Goal: Information Seeking & Learning: Check status

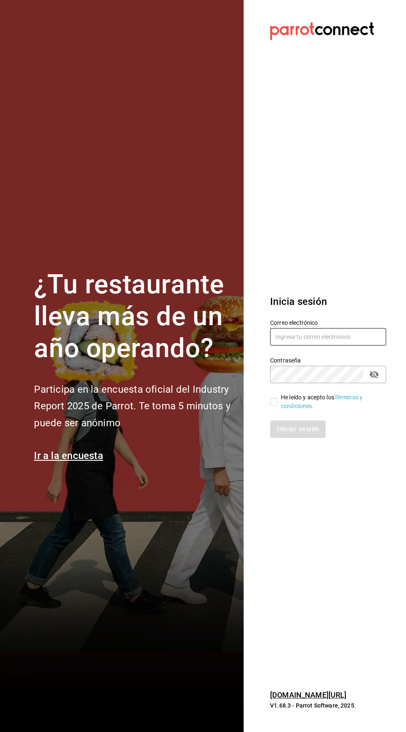
click at [298, 346] on input "text" at bounding box center [328, 336] width 116 height 17
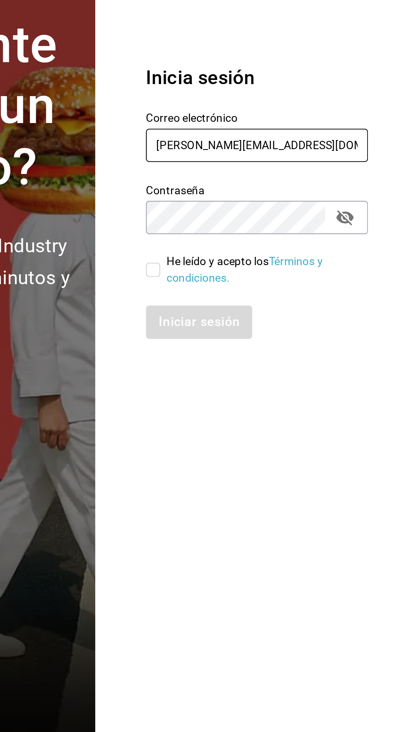
type input "roberto.gmz17@gmail.com"
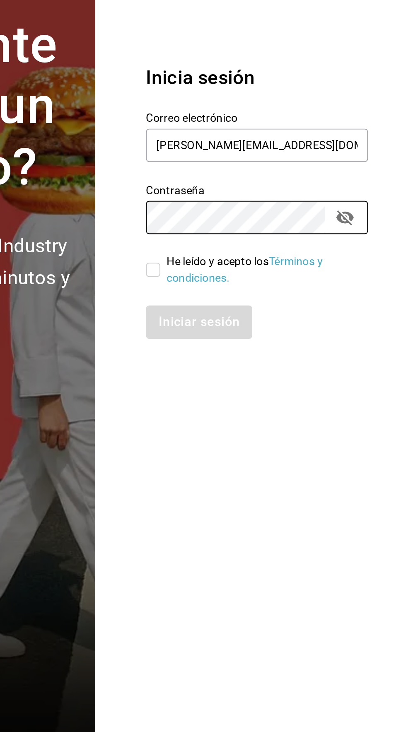
click at [284, 411] on div "He leído y acepto los Términos y condiciones." at bounding box center [330, 401] width 99 height 17
click at [278, 406] on input "He leído y acepto los Términos y condiciones." at bounding box center [273, 401] width 7 height 7
checkbox input "true"
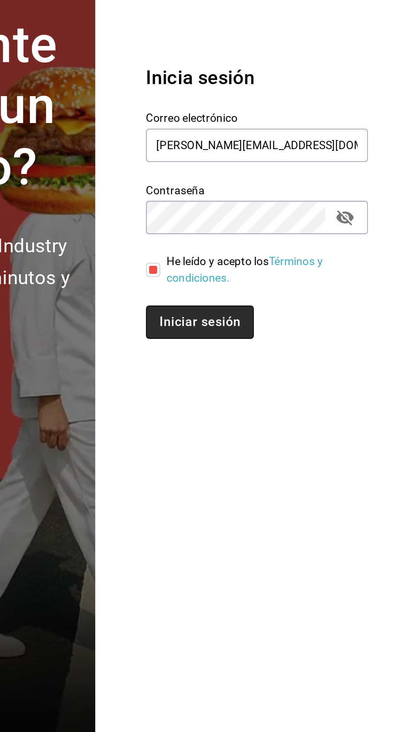
click at [308, 438] on button "Iniciar sesión" at bounding box center [298, 429] width 56 height 17
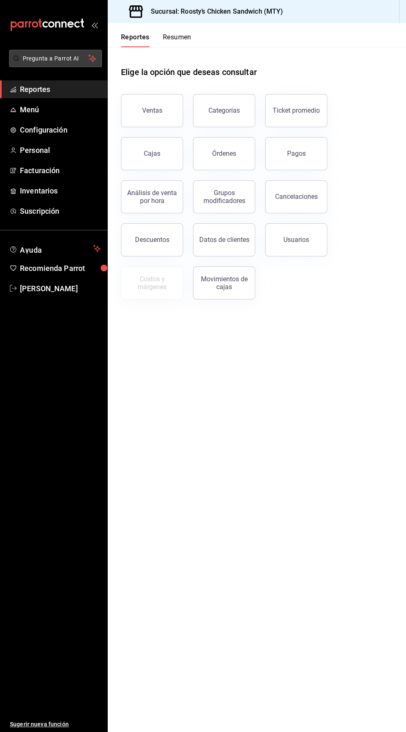
click at [87, 58] on span "Pregunta a Parrot AI" at bounding box center [56, 58] width 66 height 9
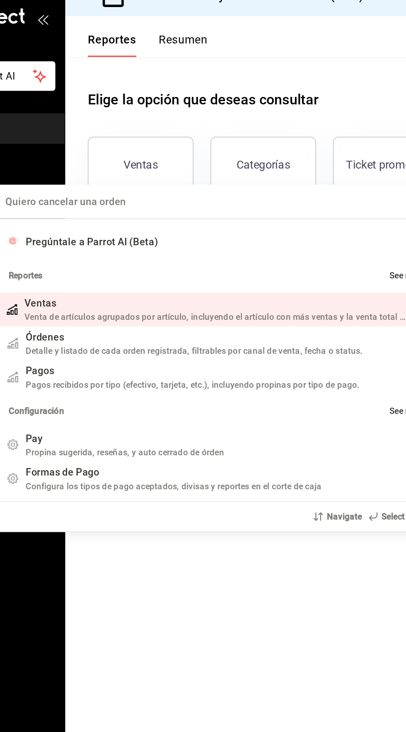
click at [102, 136] on input "Quiero cancelar una orden" at bounding box center [203, 132] width 268 height 20
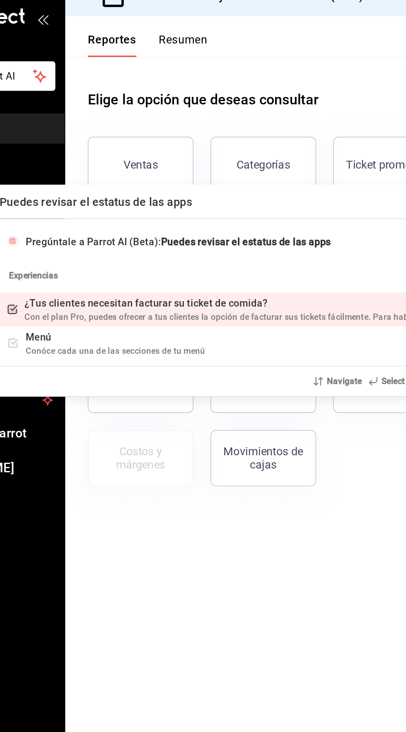
type input "Puedes revisar el estatus de las apps?"
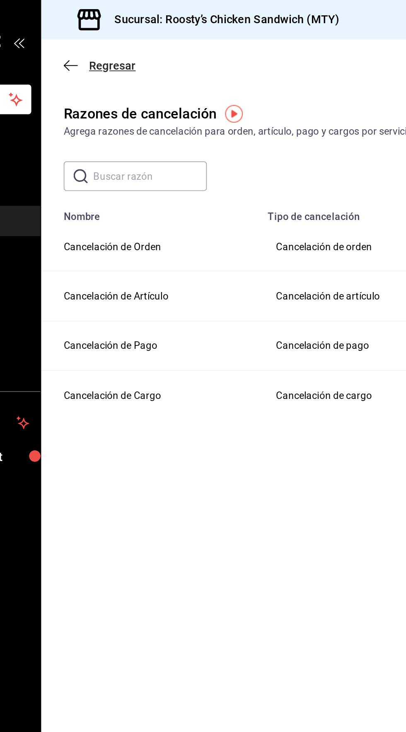
click at [138, 41] on span "Regresar" at bounding box center [149, 39] width 27 height 8
click at [121, 36] on icon "button" at bounding box center [125, 38] width 8 height 7
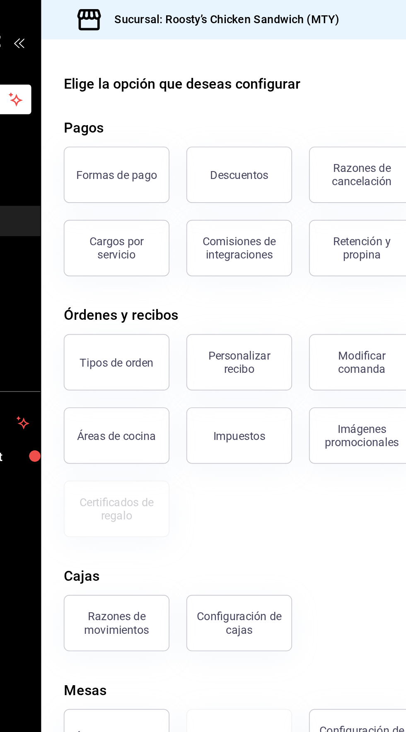
click at [94, 24] on icon "open_drawer_menu" at bounding box center [94, 25] width 7 height 7
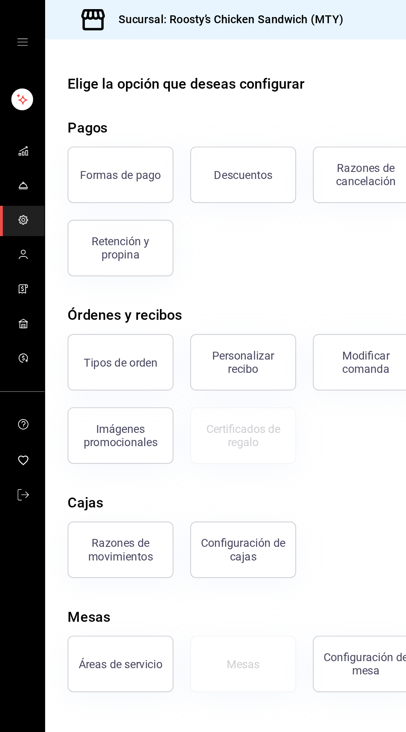
click at [10, 56] on icon "mailbox folders" at bounding box center [10, 56] width 1 height 1
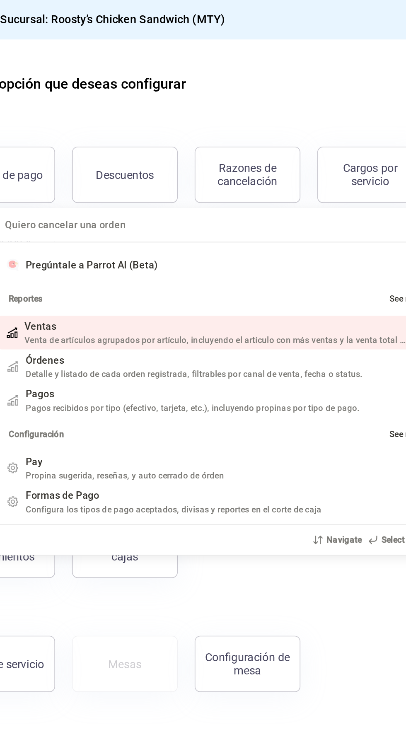
click at [84, 61] on div "Quiero cancelar una orden Pregúntale a Parrot AI (Beta) Reportes See more (21) …" at bounding box center [203, 366] width 406 height 732
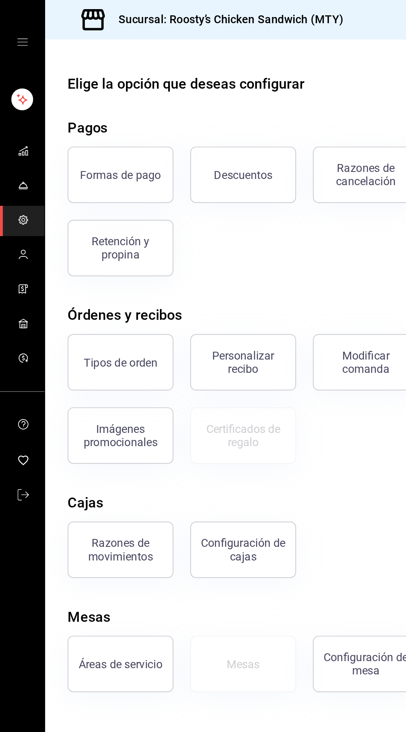
click at [14, 58] on rect "mailbox folders" at bounding box center [13, 58] width 13 height 13
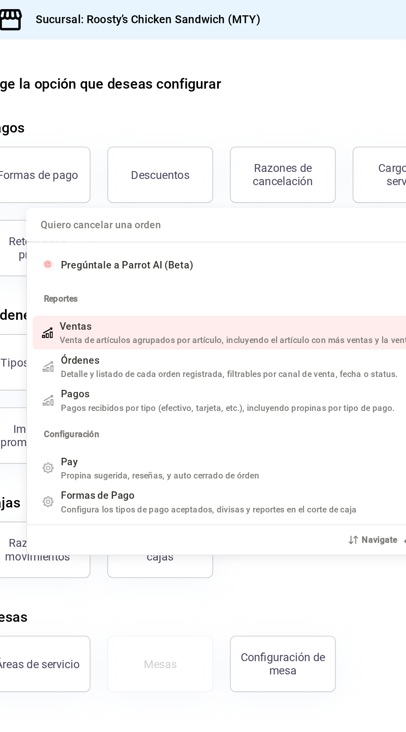
click at [125, 153] on span "Pregúntale a Parrot AI (Beta)" at bounding box center [124, 156] width 78 height 7
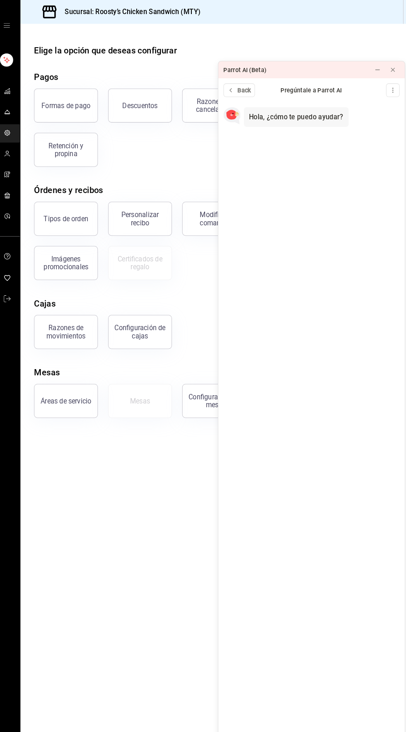
scroll to position [18, 0]
click at [282, 107] on div "Hola, ¿cómo te puedo ayudar? Now" at bounding box center [310, 425] width 182 height 654
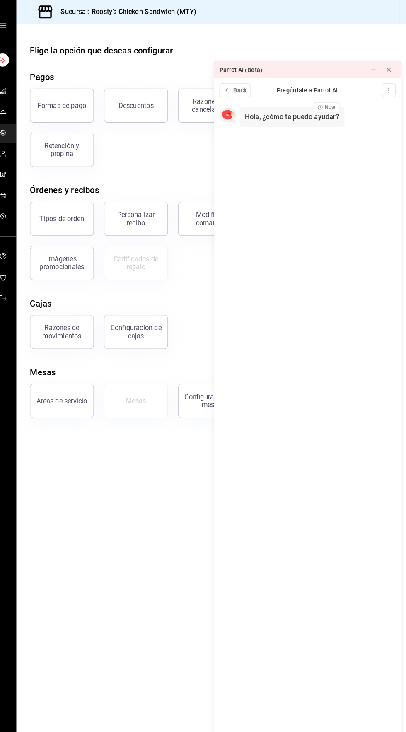
click at [321, 102] on icon at bounding box center [322, 104] width 4 height 4
click at [308, 60] on div "Parrot AI (Beta)" at bounding box center [290, 68] width 143 height 17
click at [315, 60] on div "Parrot AI (Beta)" at bounding box center [290, 68] width 143 height 17
click at [115, 196] on button "Personalizar recibo" at bounding box center [143, 212] width 62 height 33
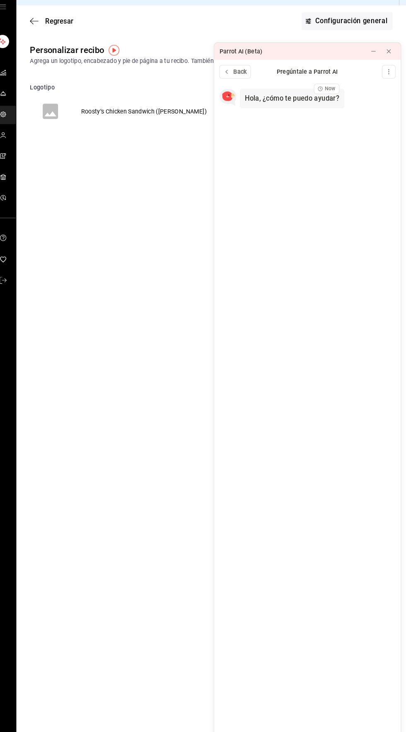
click at [264, 109] on div "Hola, ¿cómo te puedo ayudar?" at bounding box center [295, 113] width 92 height 9
click at [344, 619] on div "Hola, ¿cómo te puedo ayudar? Now" at bounding box center [310, 425] width 182 height 654
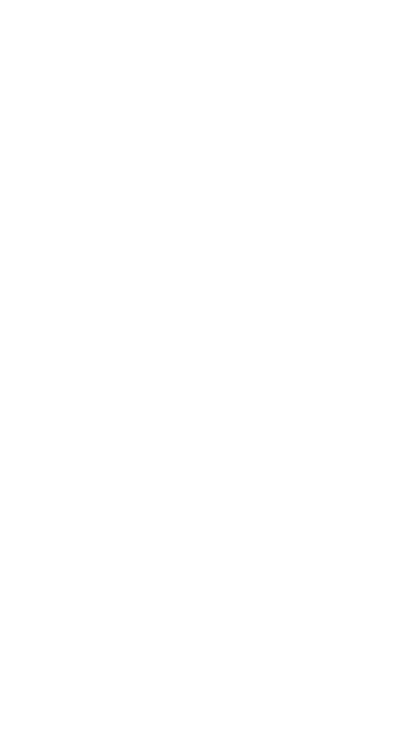
scroll to position [18, 0]
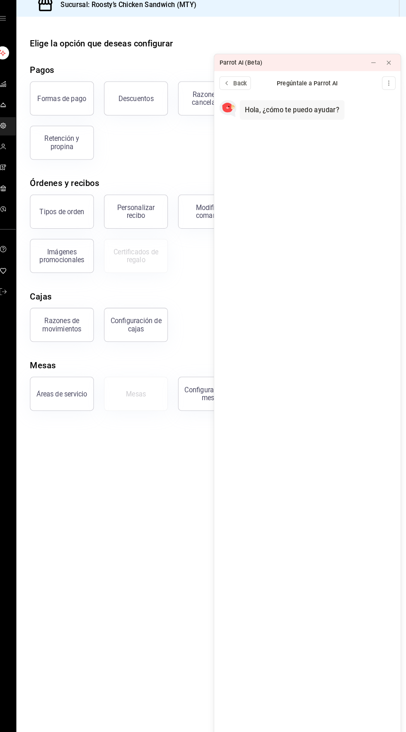
click at [273, 112] on div "Hola, ¿cómo te puedo ayudar? Now" at bounding box center [310, 425] width 182 height 654
click at [233, 85] on icon at bounding box center [231, 88] width 7 height 7
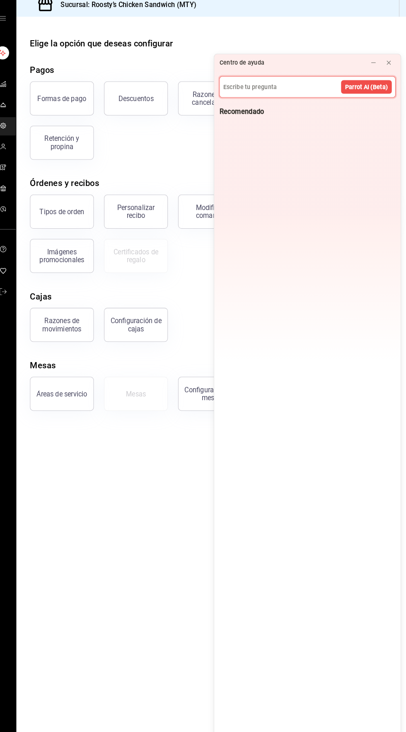
scroll to position [0, 0]
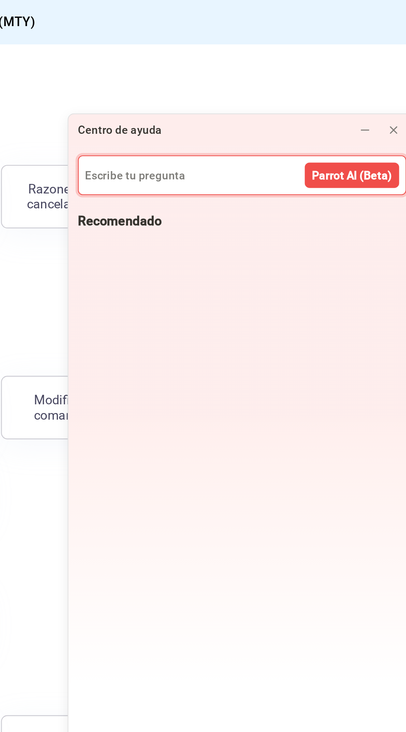
type input "P"
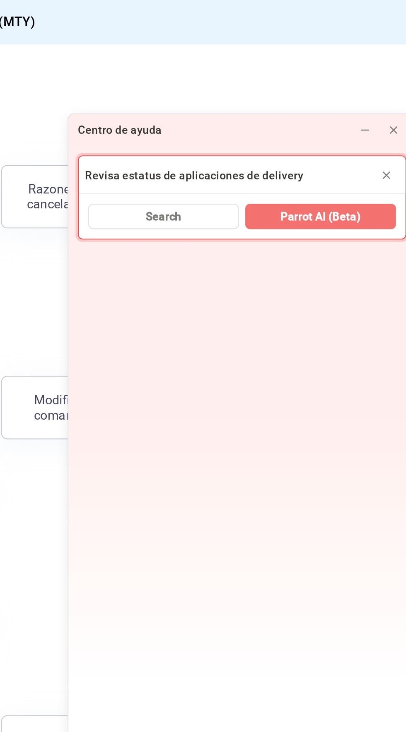
type input "Revisa estatus de aplicaciones de delivery"
click at [356, 109] on span "Parrot AI (Beta)" at bounding box center [351, 113] width 42 height 9
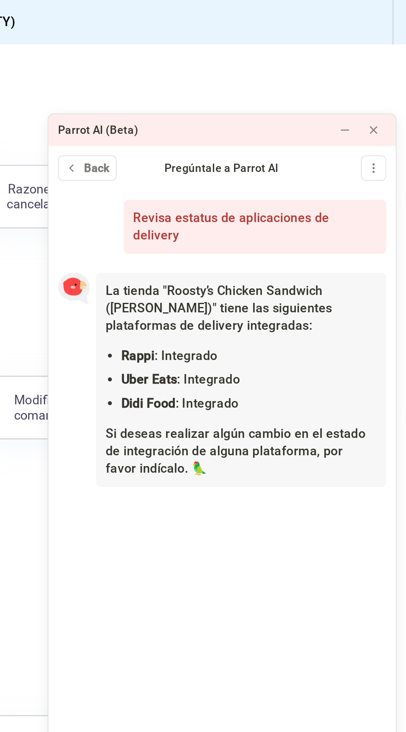
click at [339, 259] on div "Revisa estatus de aplicaciones de delivery Now La tienda "Roosty’s Chicken Sand…" at bounding box center [310, 425] width 182 height 654
click at [239, 81] on button "Back" at bounding box center [239, 87] width 31 height 13
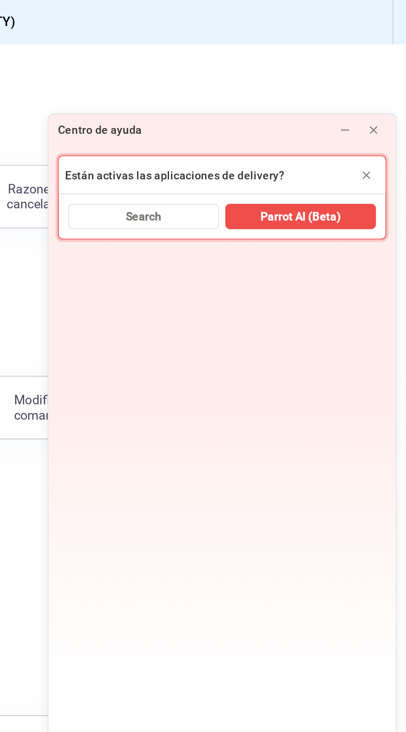
type input "Están activas las aplicaciones de delivery?"
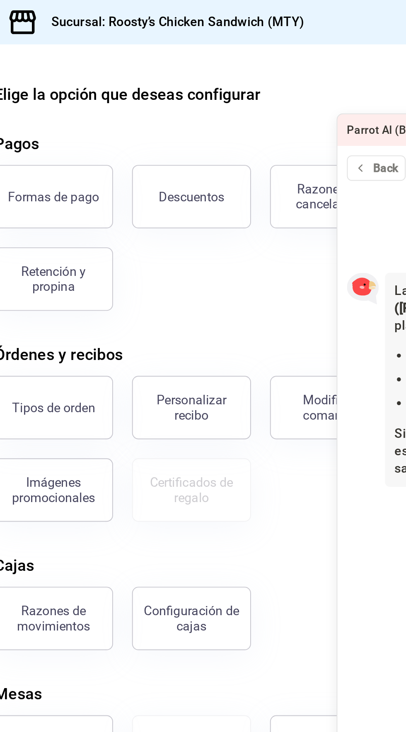
click at [148, 140] on div "Formas de pago Descuentos Razones de cancelación Cargos por servicio Comisiones…" at bounding box center [211, 119] width 363 height 86
click at [237, 81] on button "Back" at bounding box center [239, 87] width 31 height 13
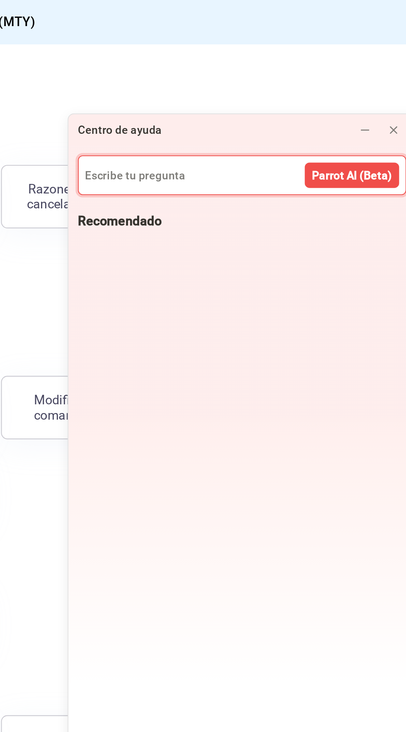
type input "9"
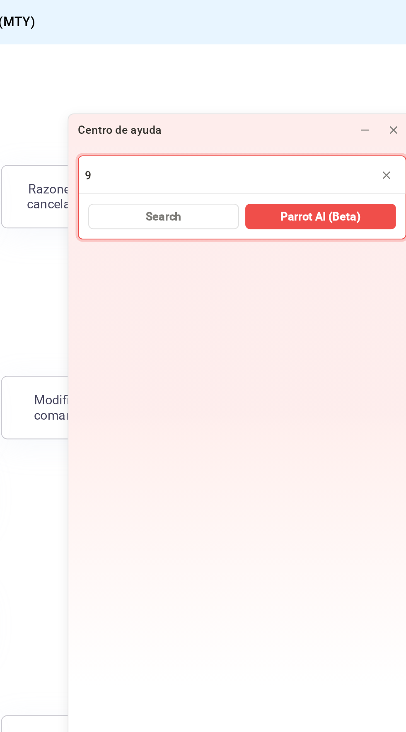
click at [197, 87] on div "Razones de cancelación" at bounding box center [210, 97] width 72 height 43
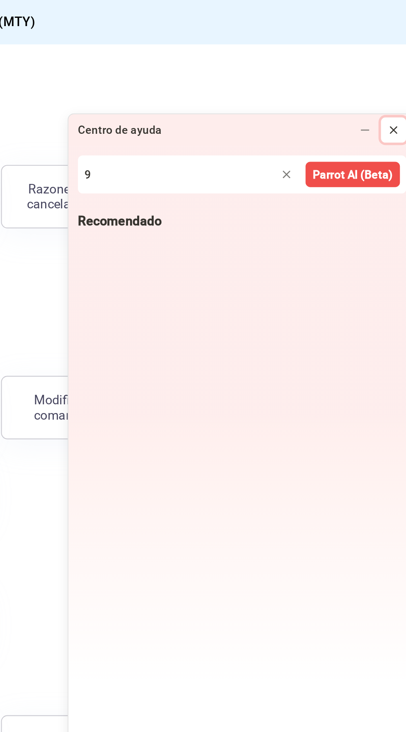
click at [389, 66] on icon at bounding box center [389, 67] width 3 height 3
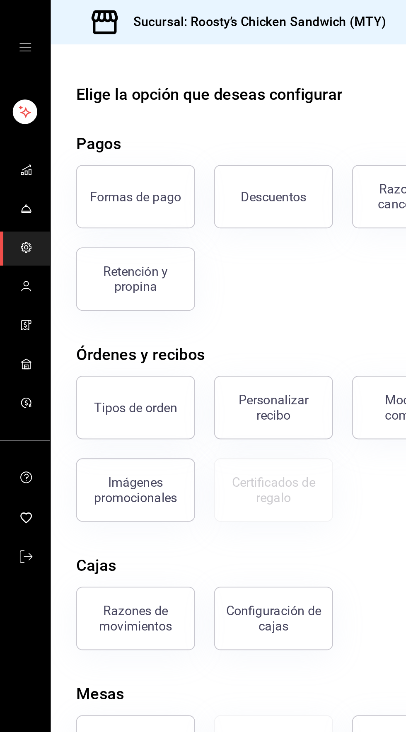
click at [11, 87] on icon "mailbox folders" at bounding box center [13, 88] width 7 height 7
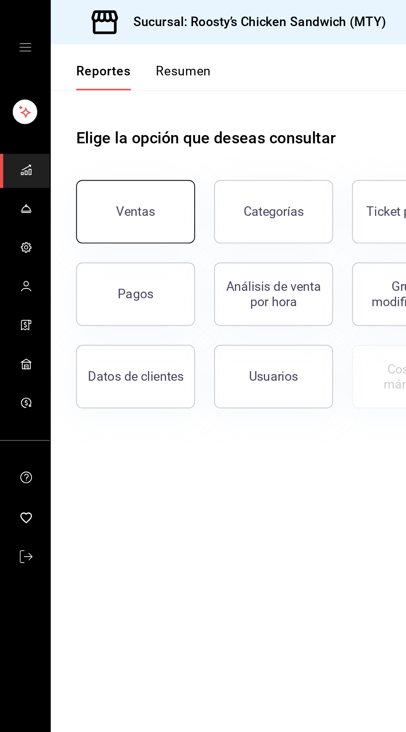
click at [73, 116] on button "Ventas" at bounding box center [71, 110] width 62 height 33
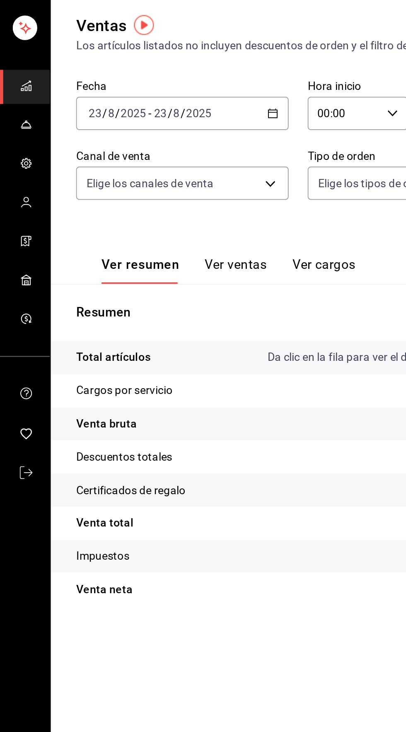
click at [114, 179] on button "Ver ventas" at bounding box center [123, 185] width 33 height 14
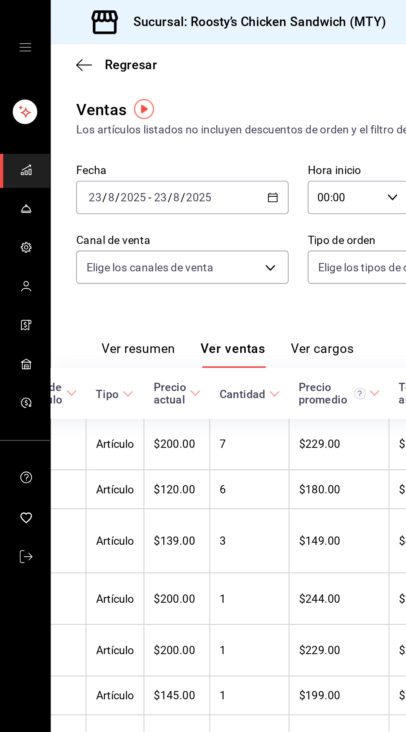
scroll to position [0, 83]
click at [8, 86] on link "mailbox folders" at bounding box center [13, 89] width 26 height 18
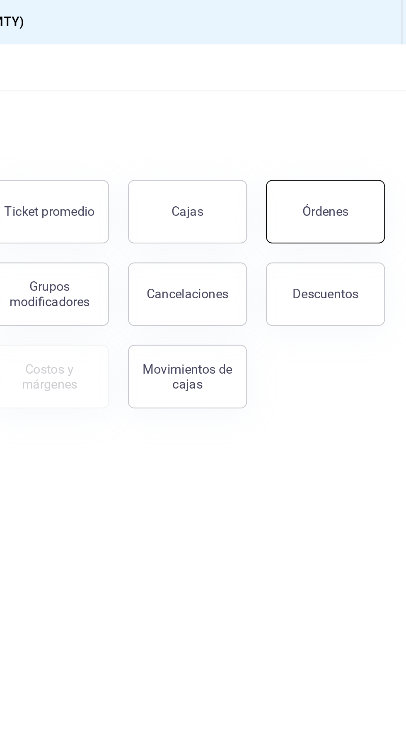
click at [350, 98] on button "Órdenes" at bounding box center [359, 110] width 62 height 33
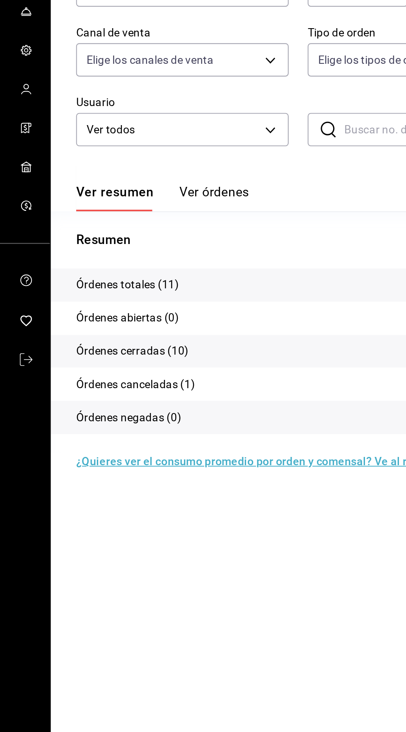
click at [53, 255] on p "Órdenes totales (11)" at bounding box center [67, 251] width 54 height 9
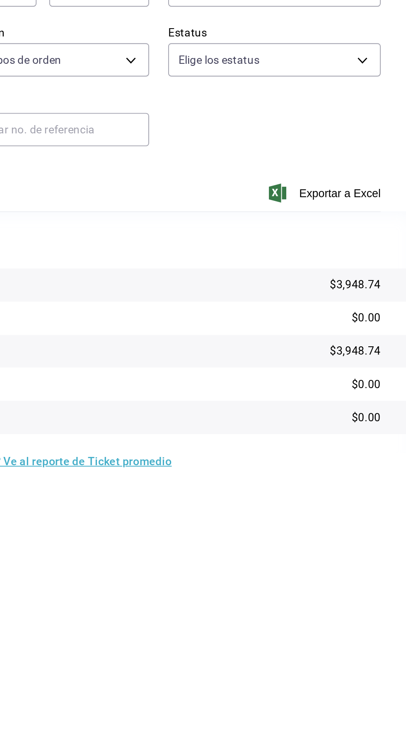
click at [381, 298] on tr "Órdenes canceladas (1) $0.00" at bounding box center [217, 303] width 380 height 17
click at [378, 257] on tr "Órdenes totales (11) $3,948.74" at bounding box center [217, 251] width 380 height 17
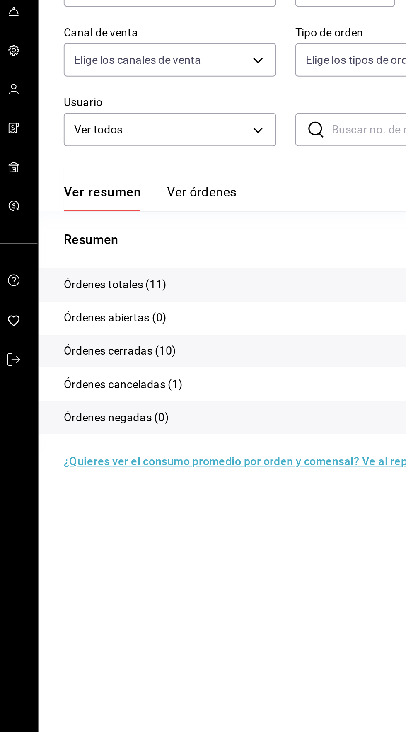
click at [111, 194] on div "Ver resumen Ver órdenes Exportar a Excel" at bounding box center [216, 201] width 353 height 24
click at [113, 201] on button "Ver órdenes" at bounding box center [112, 206] width 36 height 14
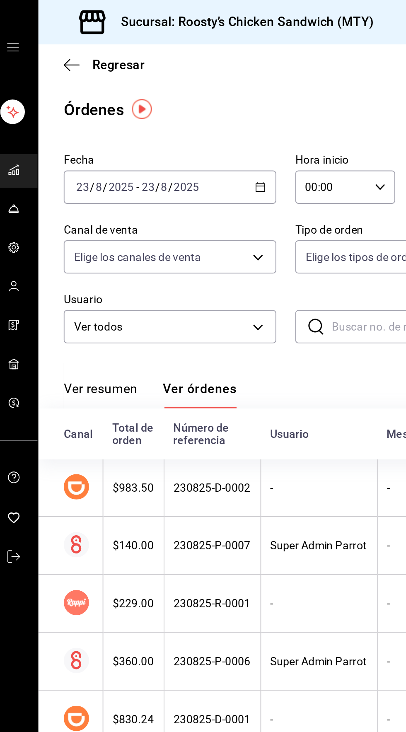
click at [136, 104] on div "[DATE] [DATE] - [DATE] [DATE]" at bounding box center [95, 97] width 111 height 17
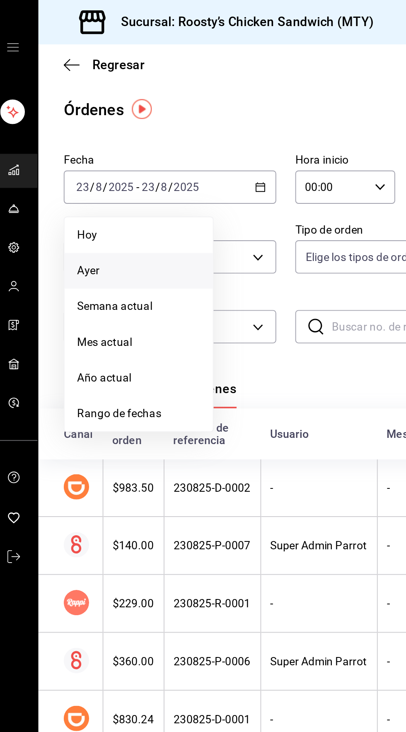
click at [78, 146] on li "Ayer" at bounding box center [79, 141] width 78 height 19
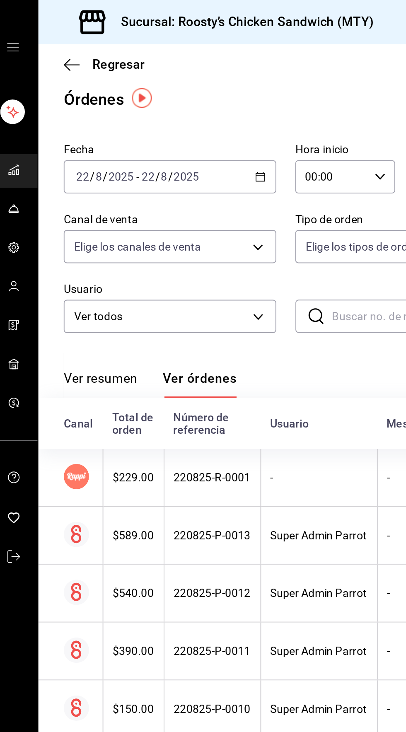
scroll to position [7, 0]
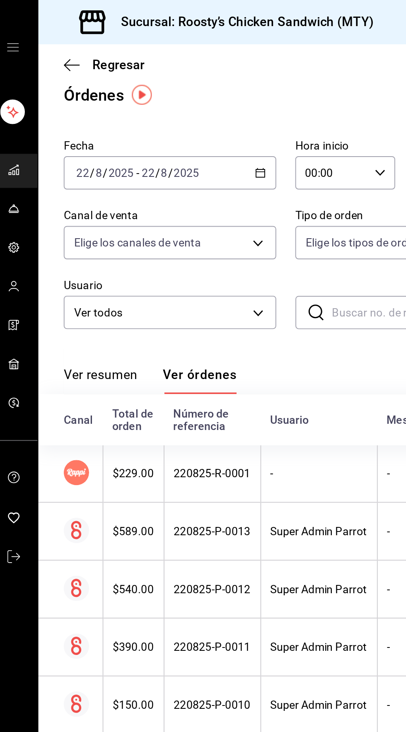
click at [16, 89] on rect "mailbox folders" at bounding box center [15, 90] width 1 height 3
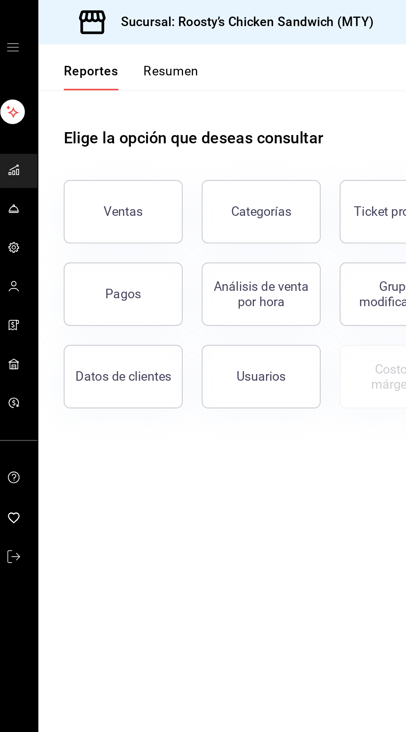
click at [13, 24] on icon "open drawer" at bounding box center [13, 25] width 7 height 7
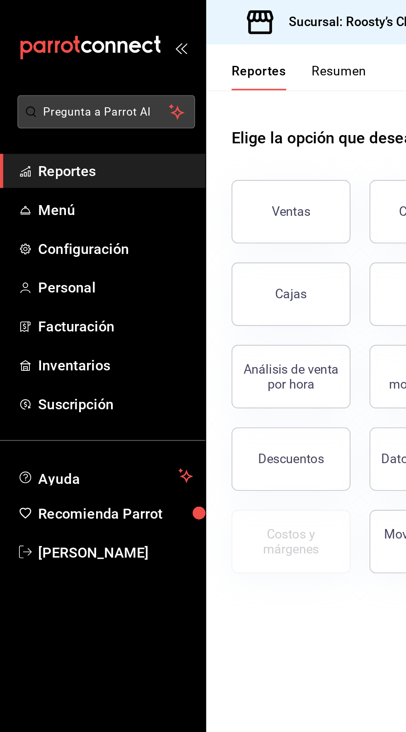
click at [66, 61] on span "Pregunta a Parrot AI" at bounding box center [56, 58] width 66 height 9
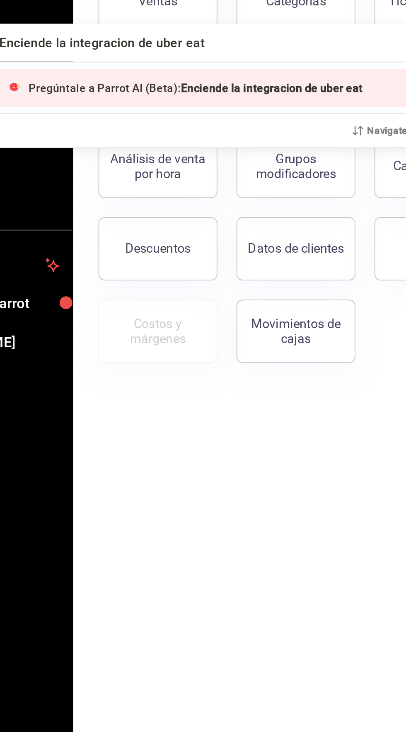
type input "Enciende la integracion de uber eats"
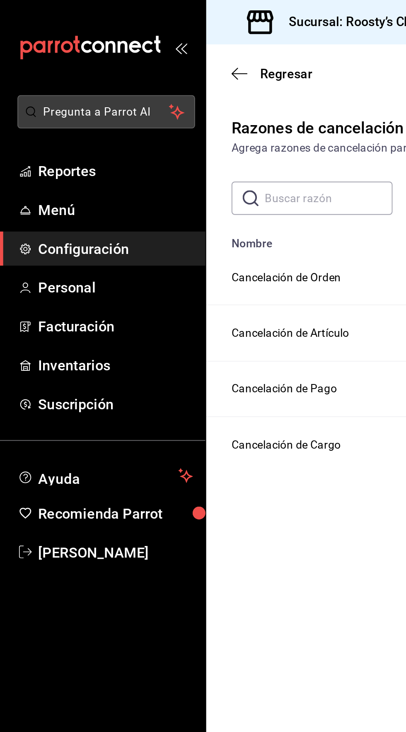
click at [31, 65] on button "Pregunta a Parrot AI" at bounding box center [55, 58] width 93 height 17
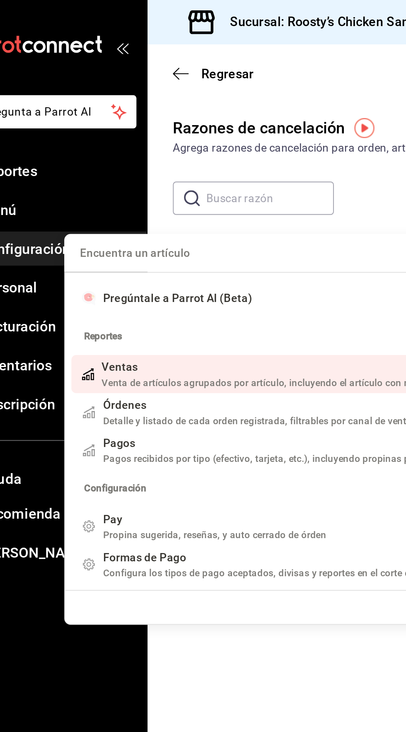
click at [131, 32] on div "Encuentra un artículo Pregúntale a Parrot AI (Beta) Reportes See more (21) Vent…" at bounding box center [203, 366] width 406 height 732
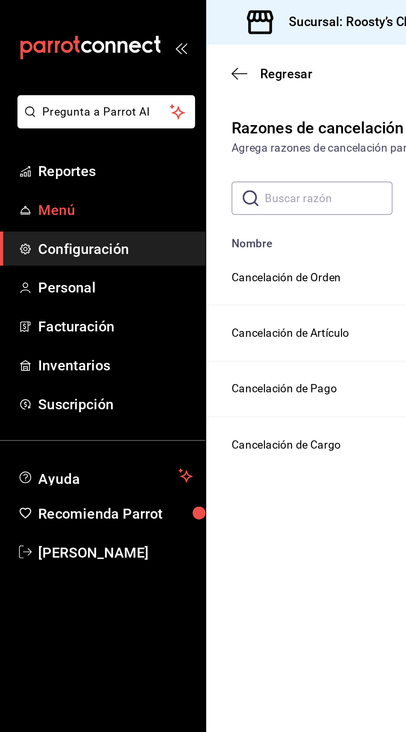
click at [39, 108] on span "Menú" at bounding box center [60, 109] width 81 height 11
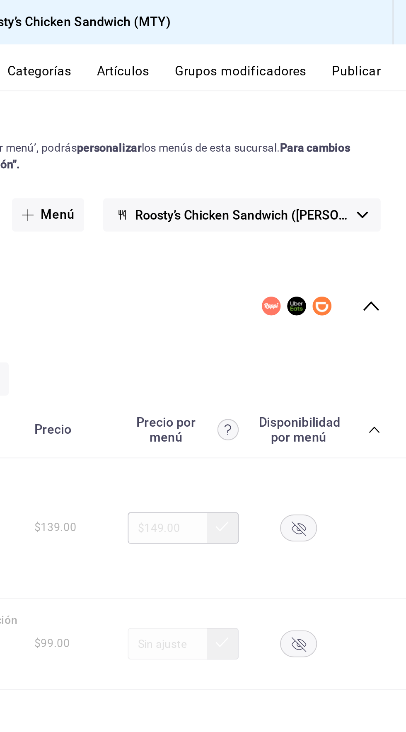
click at [391, 153] on div "Precio delivery L-J,D 13:00 - 21:30 V,S 13:00 - 22:30" at bounding box center [257, 160] width 298 height 52
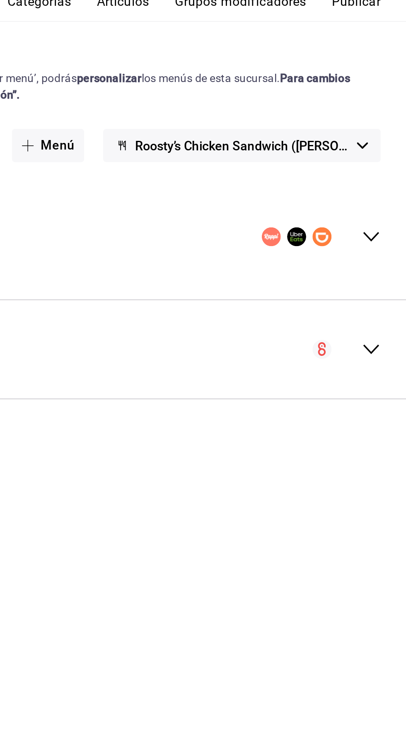
click at [373, 171] on div "Precio delivery L-J,D 13:00 - 21:30 V,S 13:00 - 22:30" at bounding box center [257, 160] width 298 height 52
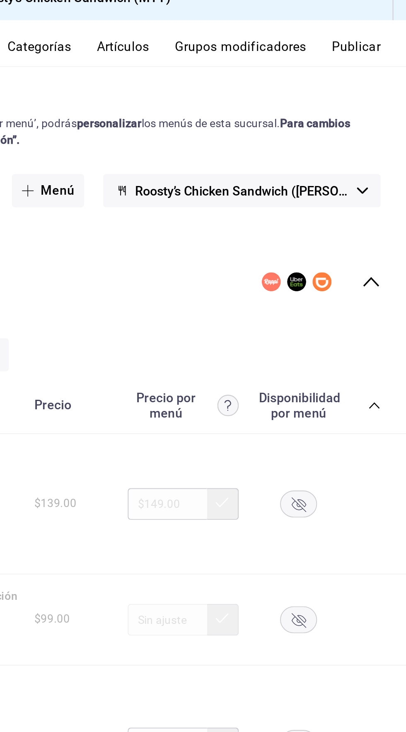
click at [381, 45] on button "Publicar" at bounding box center [380, 40] width 26 height 14
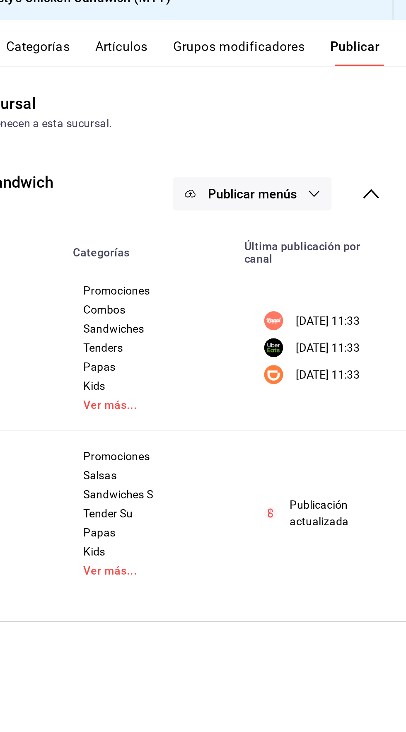
click at [347, 122] on button "Publicar menús" at bounding box center [325, 113] width 83 height 17
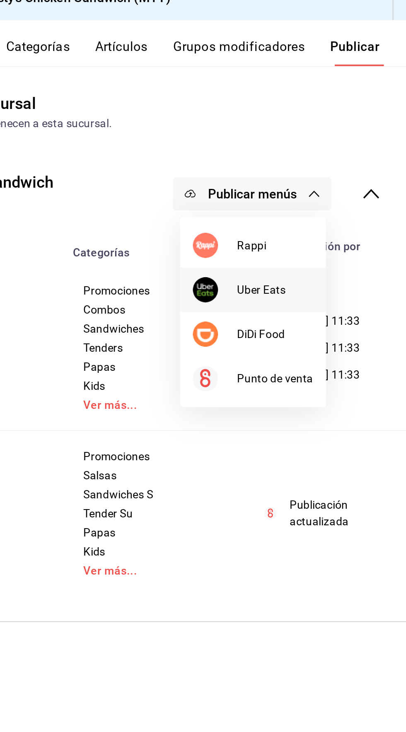
click at [343, 166] on span "Uber Eats" at bounding box center [338, 164] width 40 height 9
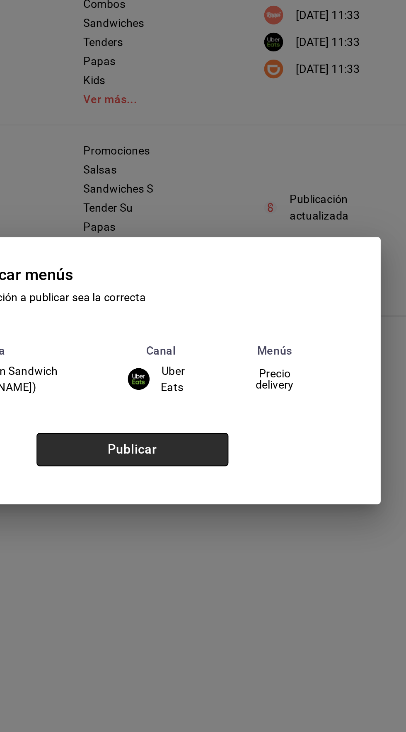
click at [303, 416] on button "Publicar" at bounding box center [263, 407] width 100 height 17
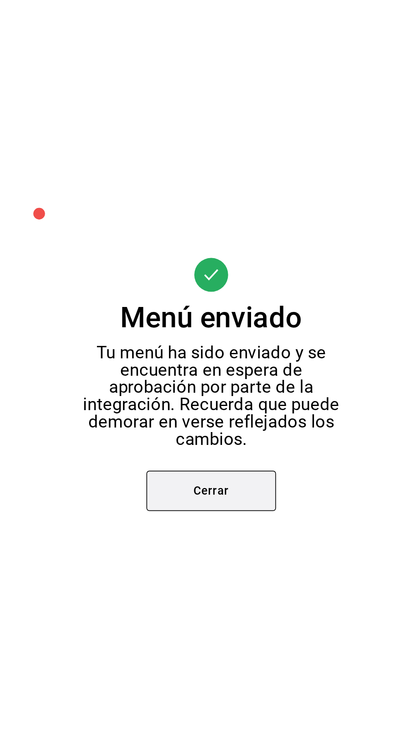
click at [211, 439] on button "Cerrar" at bounding box center [203, 427] width 75 height 23
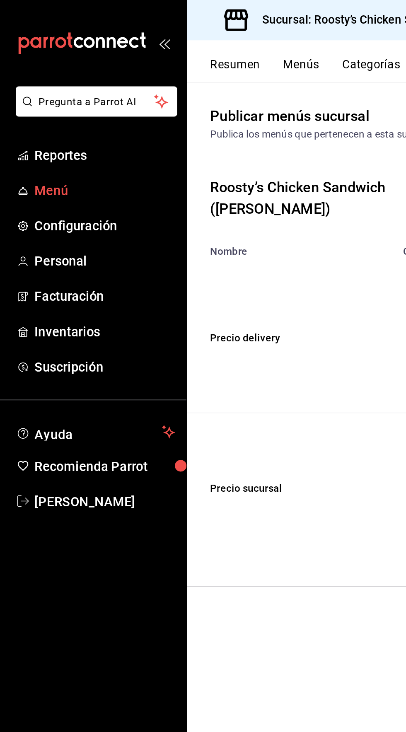
click at [22, 104] on span "Menú" at bounding box center [60, 109] width 81 height 11
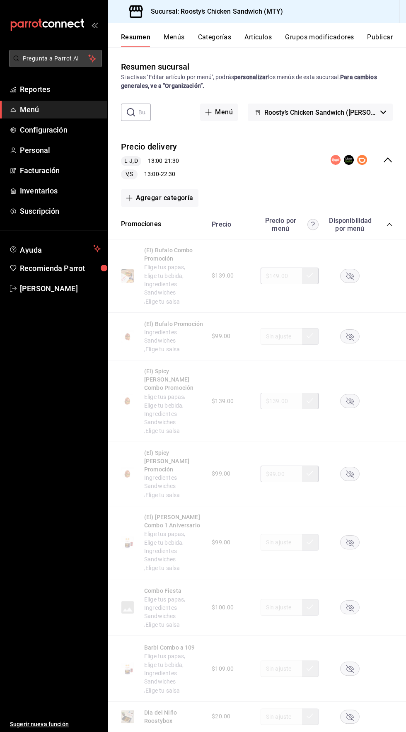
click at [32, 62] on span "Pregunta a Parrot AI" at bounding box center [56, 58] width 66 height 9
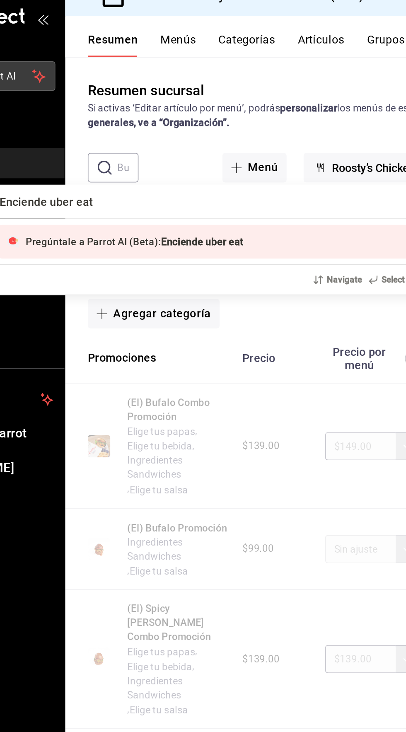
type input "Enciende uber eats"
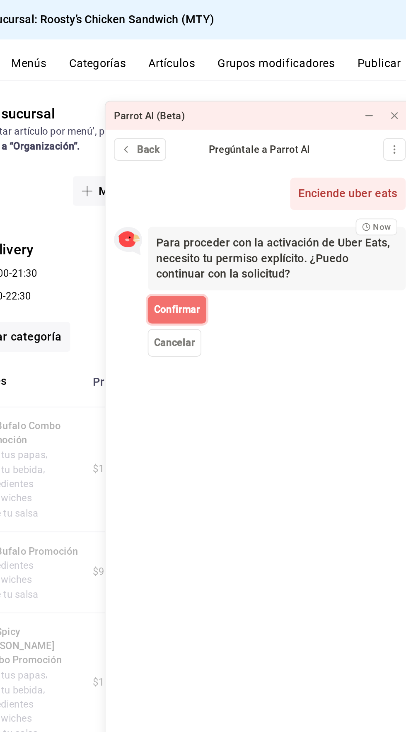
click at [258, 178] on span "Confirmar" at bounding box center [261, 182] width 27 height 9
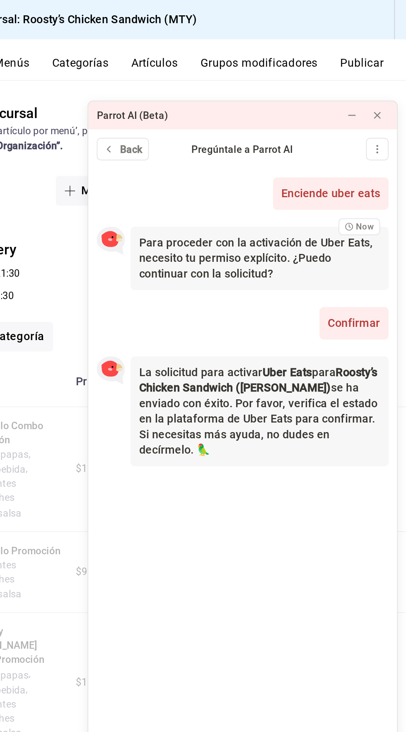
click at [333, 264] on div "Enciende uber eats Now Para proceder con la activación de Uber Eats, necesito t…" at bounding box center [310, 425] width 182 height 654
click at [313, 84] on div "Pregúntale a Parrot AI" at bounding box center [310, 88] width 110 height 9
click at [237, 81] on button "Back" at bounding box center [239, 87] width 31 height 13
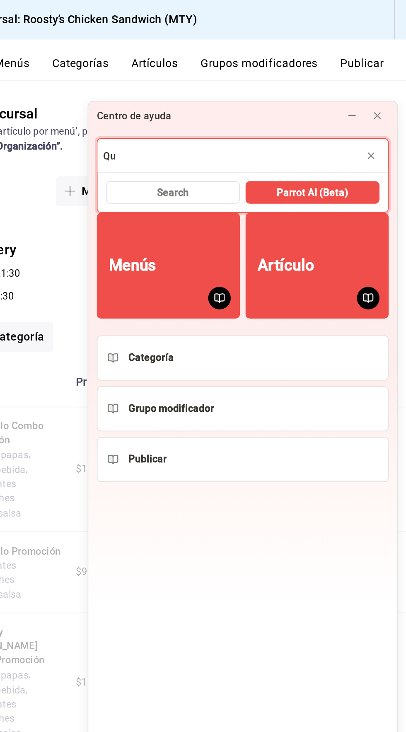
type input "Q"
type input "Por que estuvo inactiva [DATE] uber eats?"
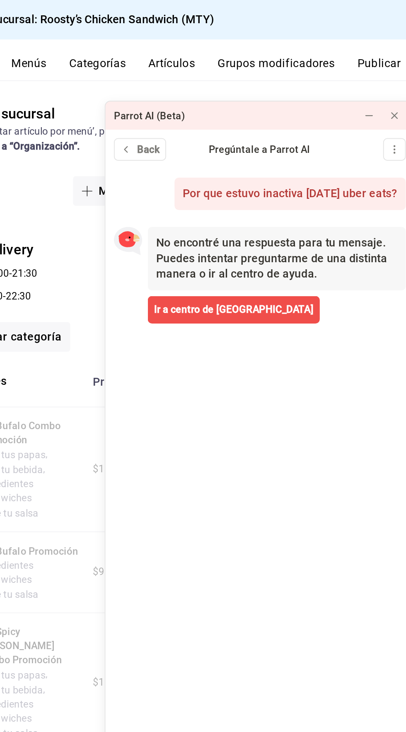
click at [182, 174] on div "Precio delivery L-J,D 13:00 - 21:30 V,S 13:00 - 22:30" at bounding box center [257, 160] width 298 height 52
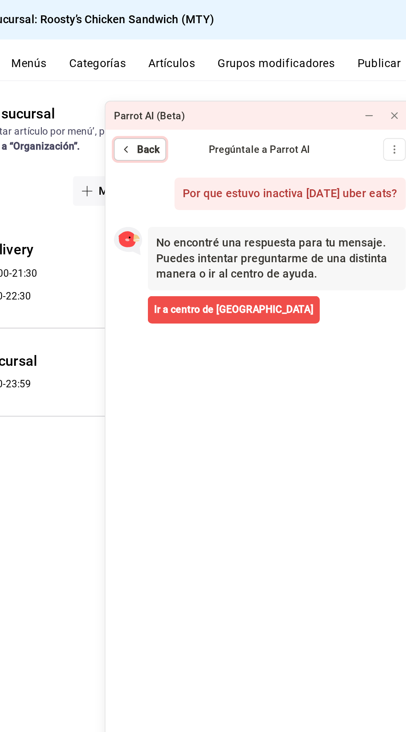
click at [242, 81] on button "Back" at bounding box center [239, 87] width 31 height 13
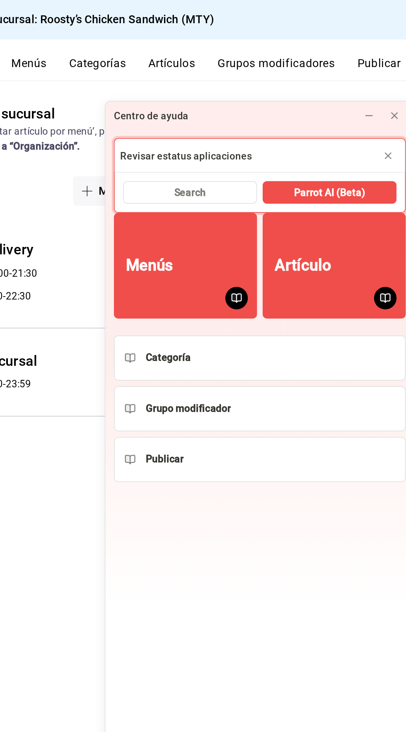
type input "Revisar estatus aplicaciones"
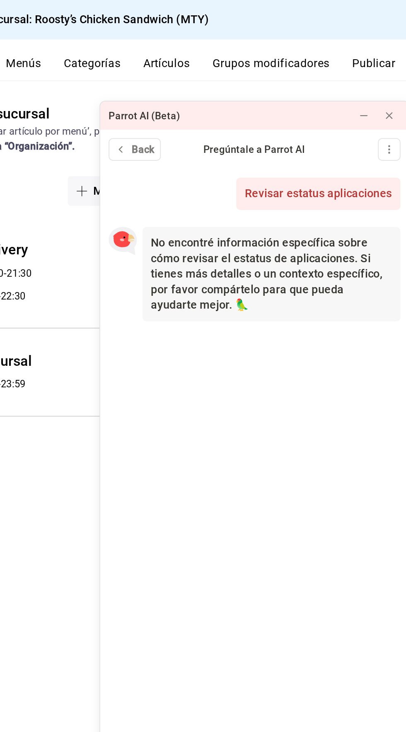
scroll to position [38, 0]
click at [238, 84] on span "Back" at bounding box center [244, 88] width 13 height 9
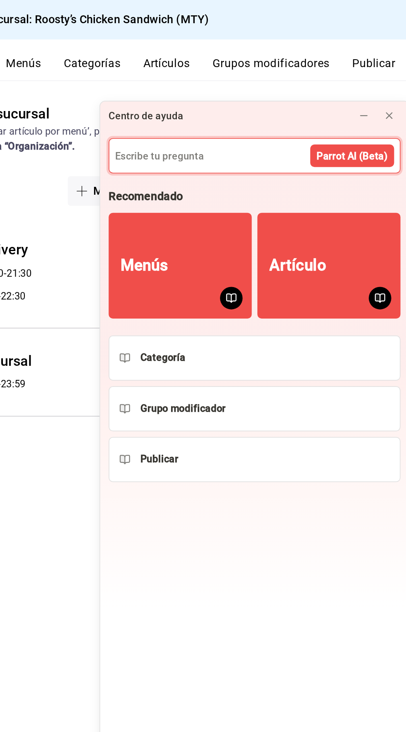
click at [262, 82] on input at bounding box center [310, 92] width 171 height 20
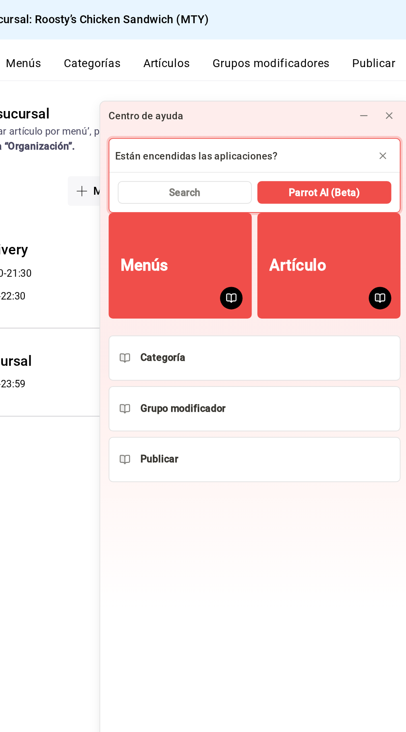
type input "Están encendidas las aplicaciones?"
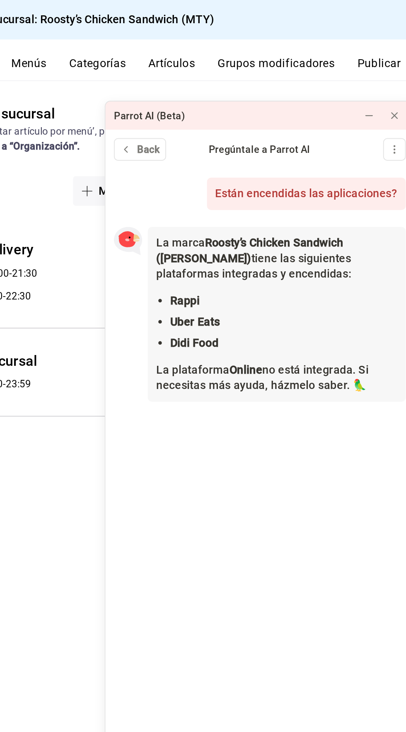
scroll to position [4, 0]
click at [248, 84] on span "Back" at bounding box center [244, 88] width 13 height 9
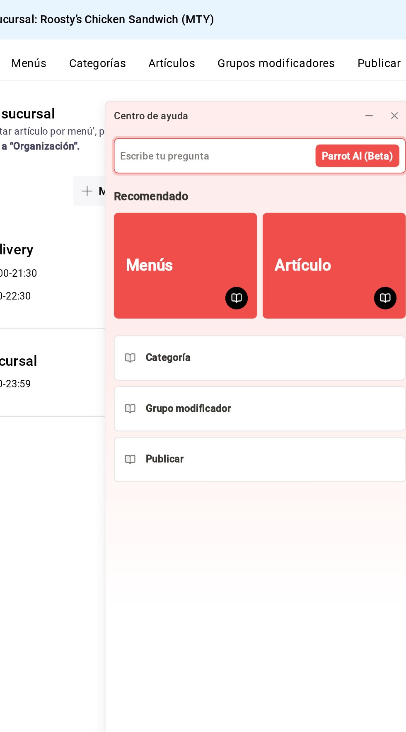
click at [197, 61] on div "Resumen sucursal Si activas ‘Editar artículo por menú’, podrás personalizar los…" at bounding box center [257, 76] width 298 height 30
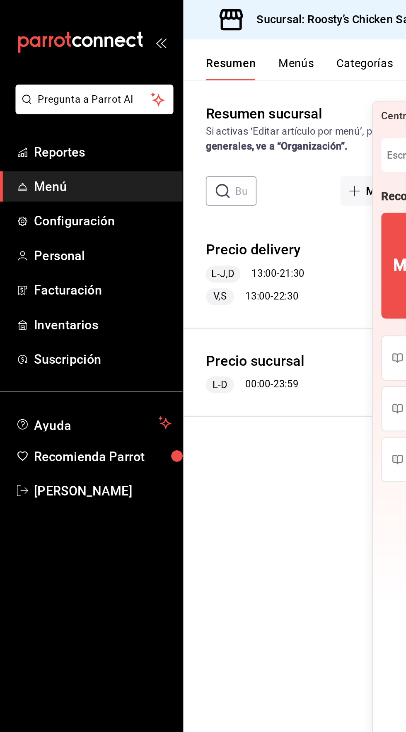
click at [33, 109] on span "Menú" at bounding box center [60, 109] width 81 height 11
click at [44, 158] on link "Personal" at bounding box center [53, 150] width 107 height 18
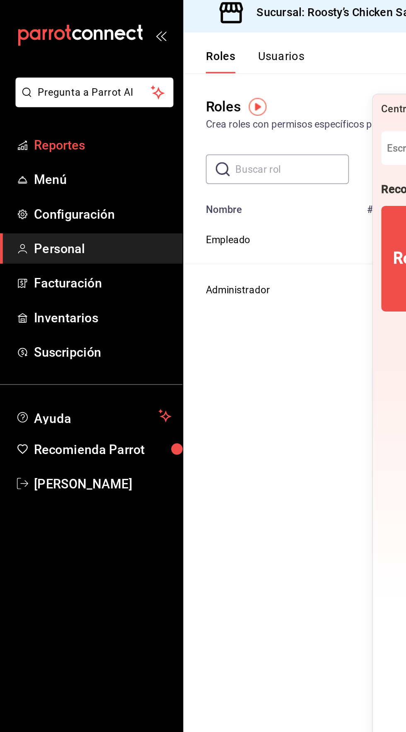
click at [27, 84] on span "Reportes" at bounding box center [60, 89] width 81 height 11
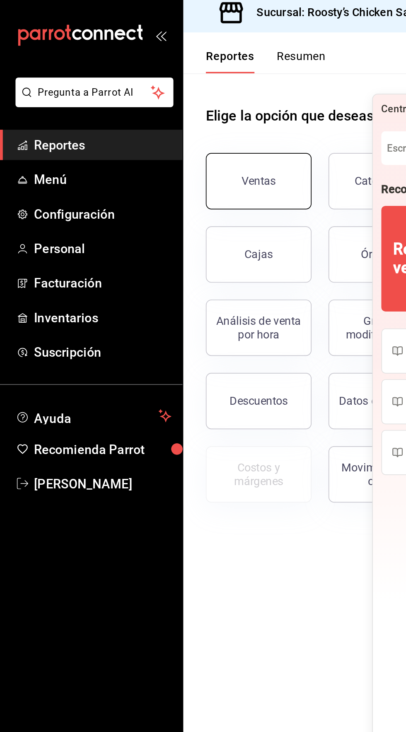
click at [156, 113] on div "Ventas" at bounding box center [152, 111] width 20 height 8
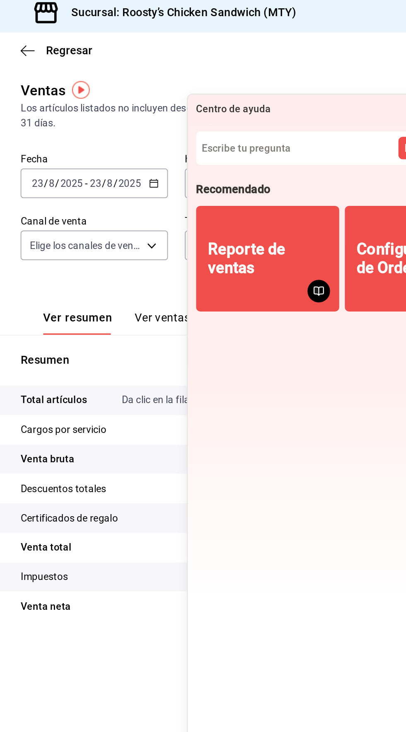
click at [186, 173] on div "Ver resumen Ver ventas Ver cargos Exportar a Excel" at bounding box center [257, 184] width 298 height 34
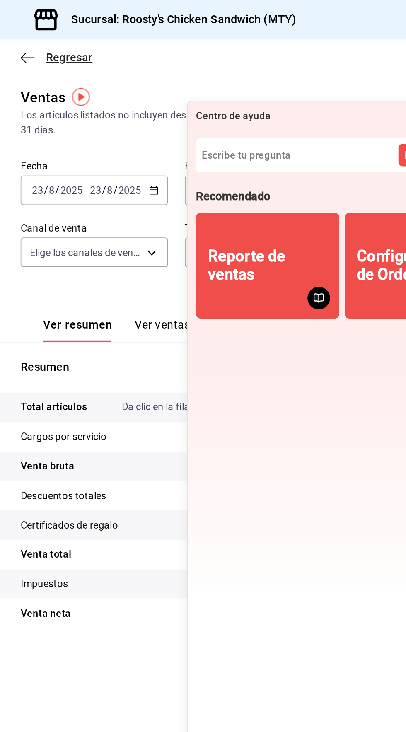
click at [128, 30] on icon "button" at bounding box center [125, 33] width 8 height 7
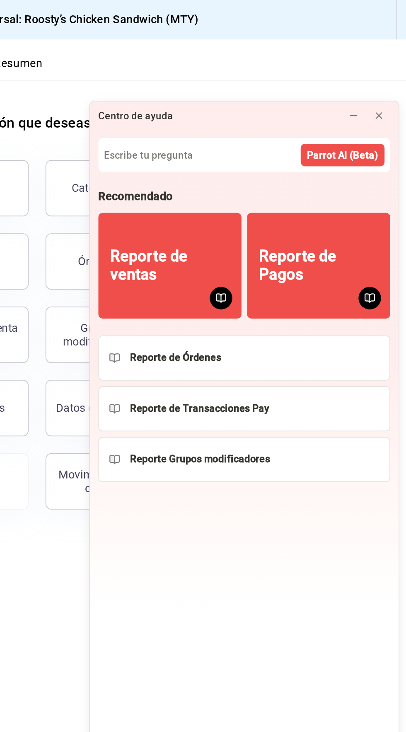
scroll to position [2, 0]
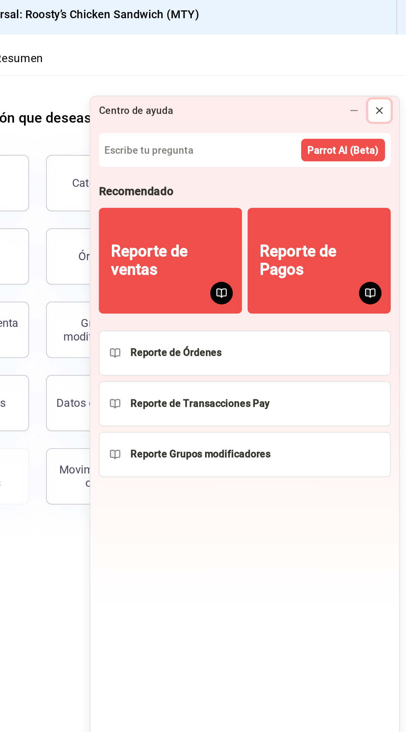
click at [387, 65] on icon at bounding box center [389, 68] width 7 height 7
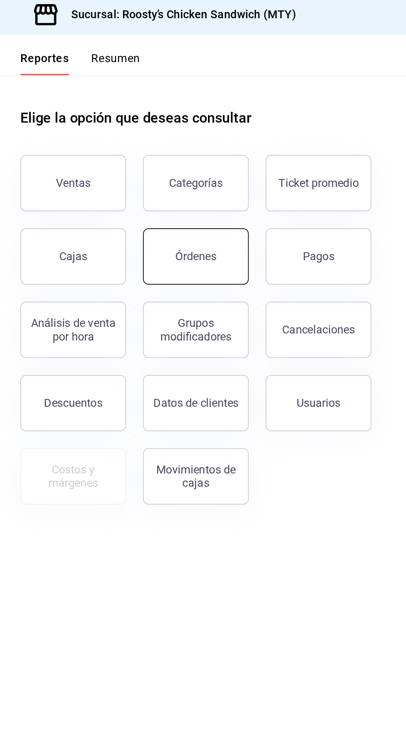
click at [222, 146] on button "Órdenes" at bounding box center [224, 153] width 62 height 33
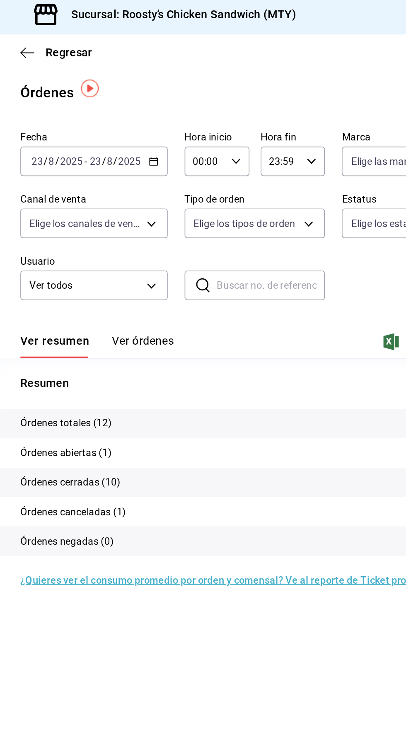
click at [136, 248] on p "Órdenes totales (12)" at bounding box center [148, 251] width 54 height 9
click at [147, 245] on tr "Órdenes totales (12) $4,202.84" at bounding box center [257, 251] width 298 height 17
click at [147, 97] on input "2025" at bounding box center [151, 98] width 14 height 7
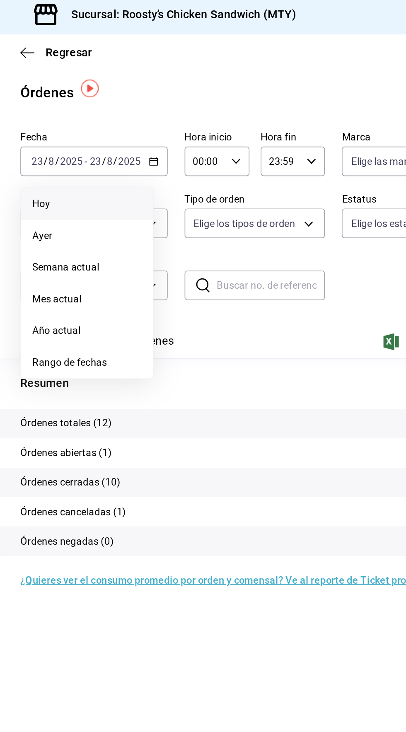
click at [137, 119] on span "Hoy" at bounding box center [160, 123] width 64 height 9
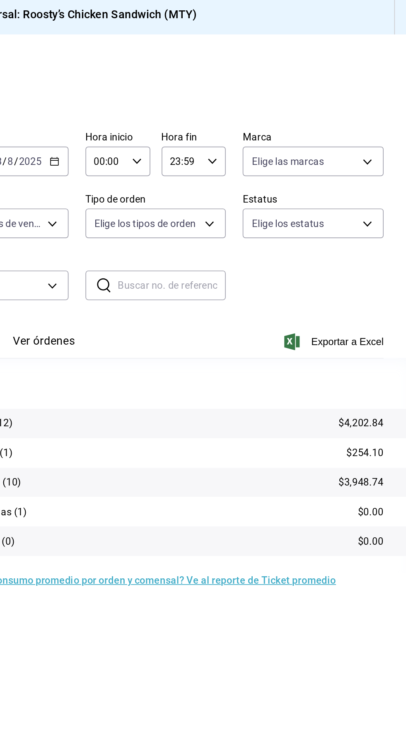
scroll to position [2, 0]
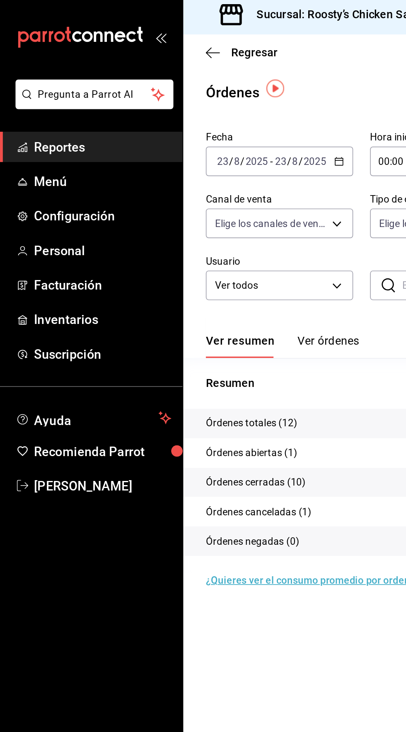
click at [165, 267] on p "Órdenes abiertas (1)" at bounding box center [148, 269] width 54 height 9
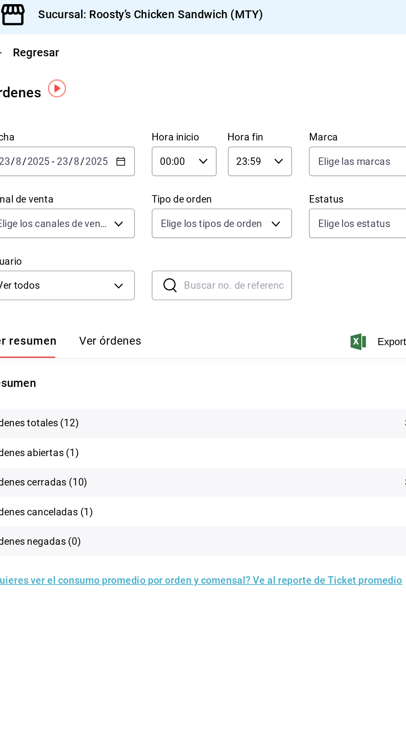
click at [191, 205] on button "Ver órdenes" at bounding box center [193, 206] width 36 height 14
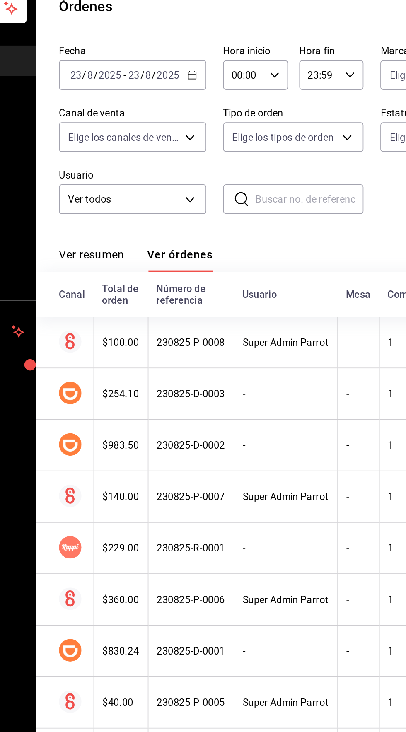
scroll to position [44, 0]
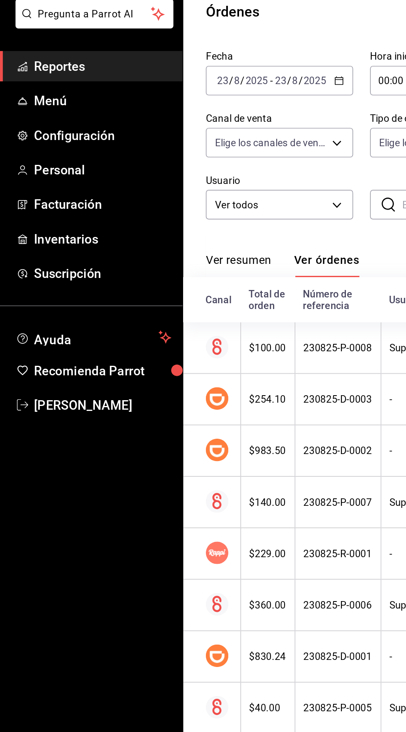
click at [34, 92] on span "Reportes" at bounding box center [60, 89] width 81 height 11
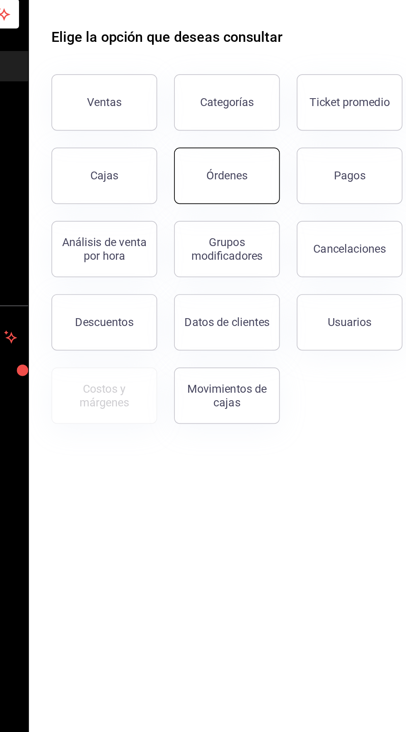
click at [223, 150] on div "Órdenes" at bounding box center [224, 154] width 24 height 8
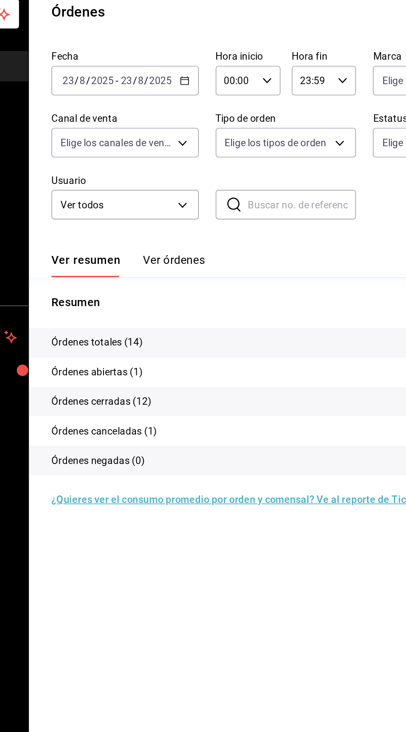
click at [125, 265] on p "Órdenes abiertas (1)" at bounding box center [148, 269] width 54 height 9
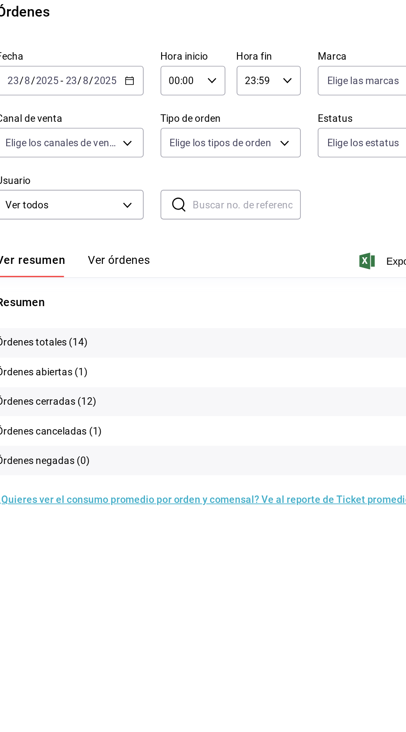
click at [187, 199] on button "Ver órdenes" at bounding box center [193, 206] width 36 height 14
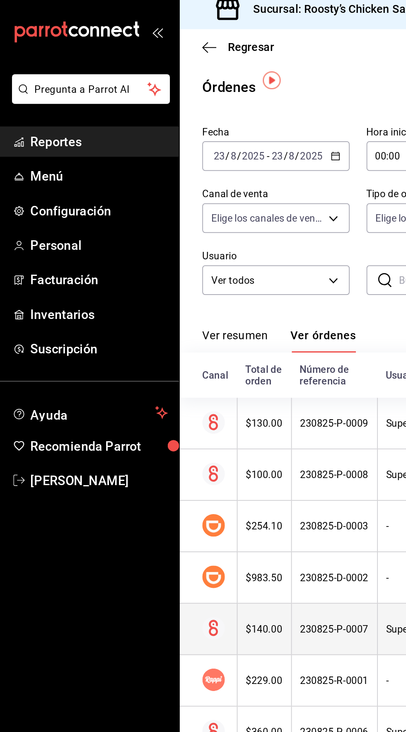
scroll to position [4, 0]
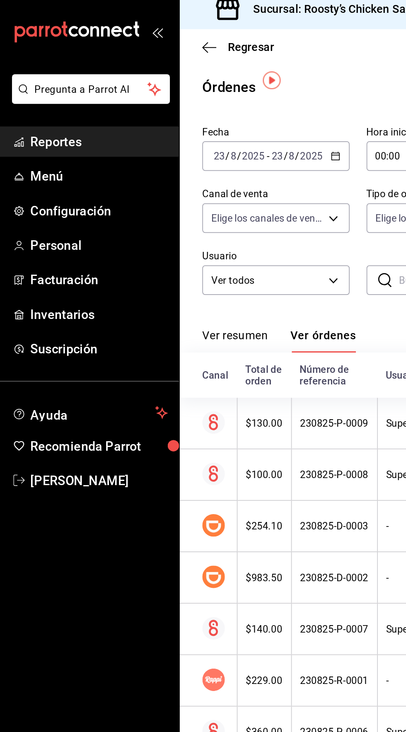
click at [41, 91] on span "Reportes" at bounding box center [60, 89] width 81 height 11
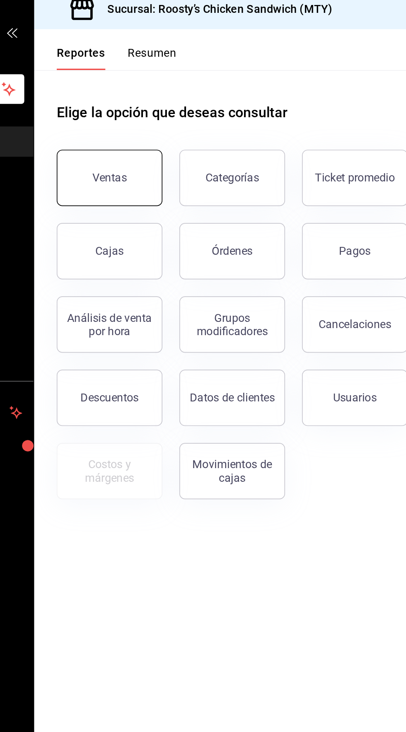
click at [153, 112] on button "Ventas" at bounding box center [152, 110] width 62 height 33
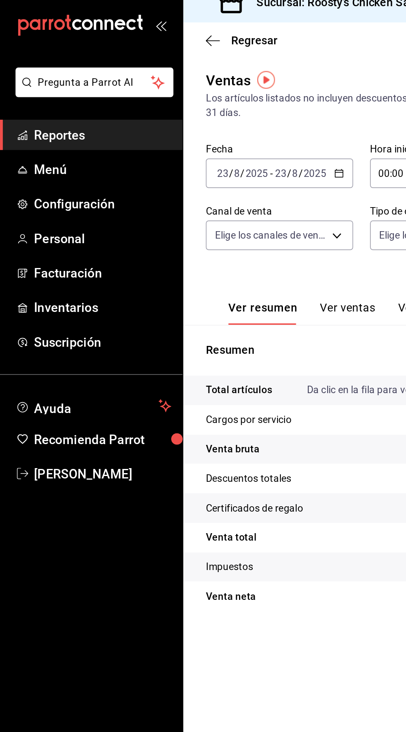
scroll to position [4, 0]
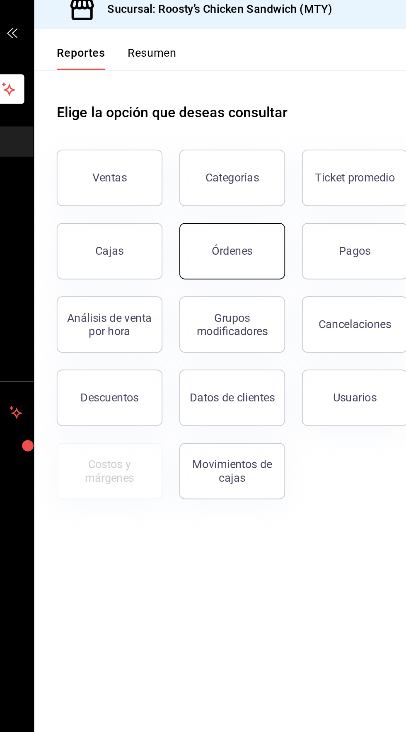
click at [211, 152] on button "Órdenes" at bounding box center [224, 153] width 62 height 33
